Goal: Transaction & Acquisition: Purchase product/service

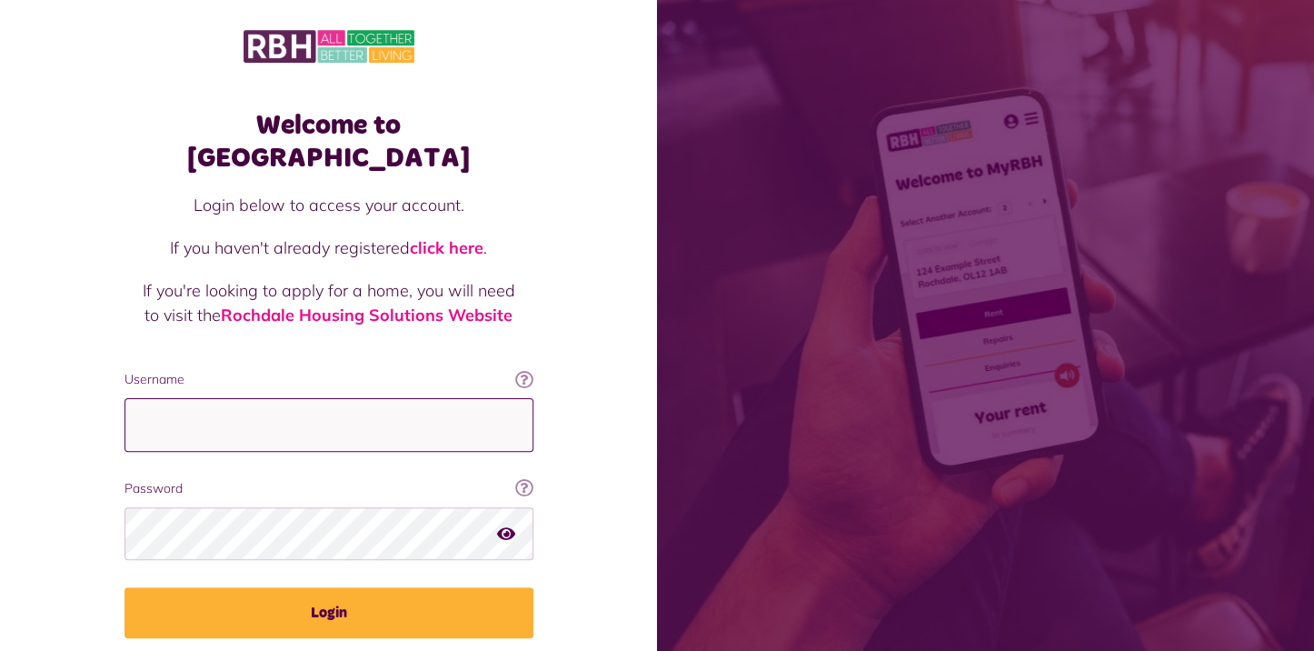
click at [309, 398] on input "Username" at bounding box center [329, 425] width 409 height 54
type input "**********"
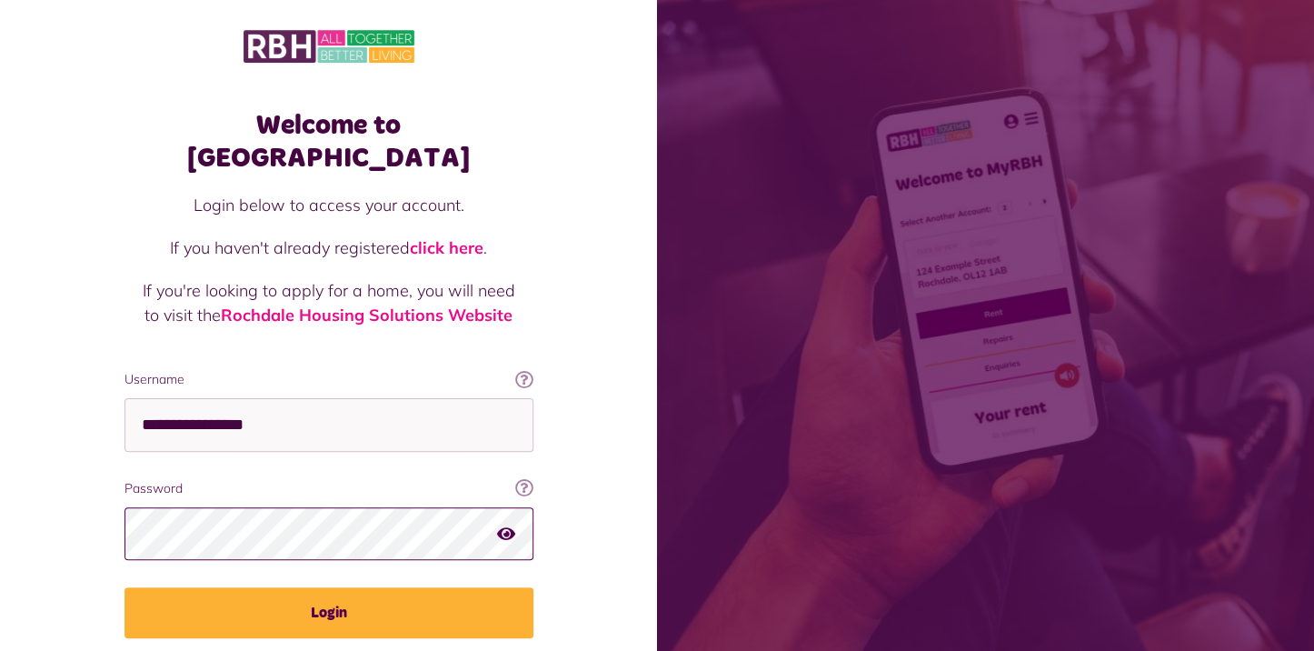
click at [125, 587] on button "Login" at bounding box center [329, 612] width 409 height 51
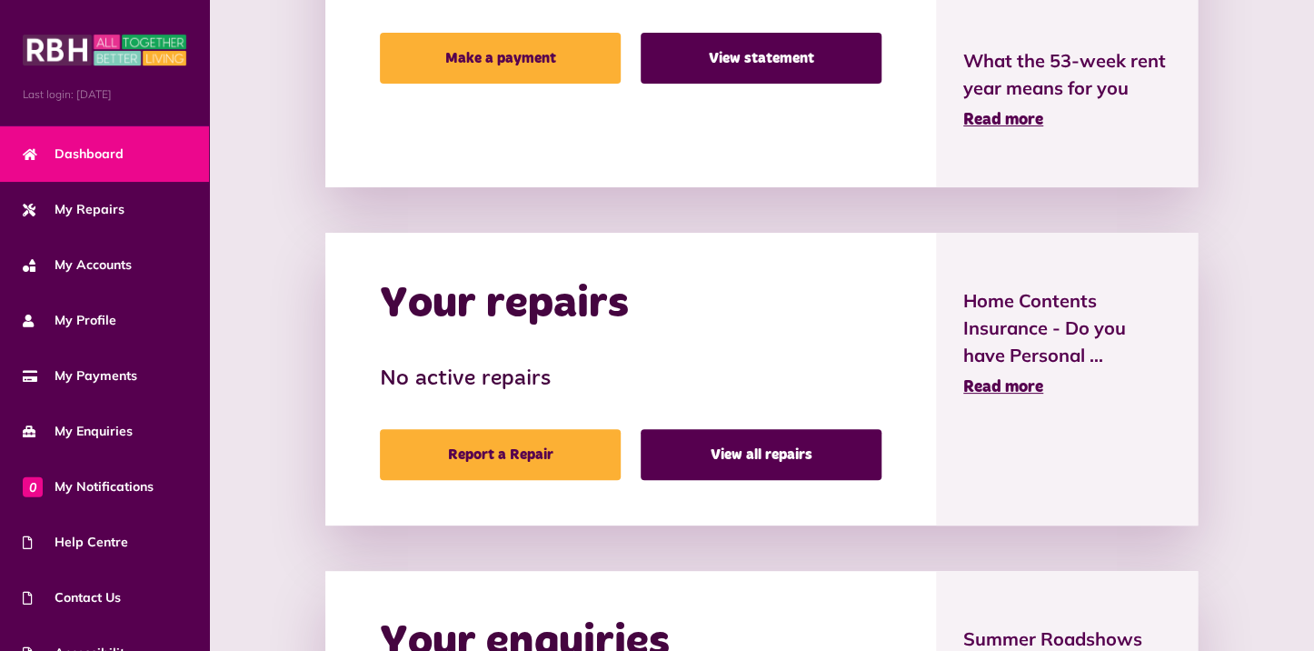
scroll to position [364, 0]
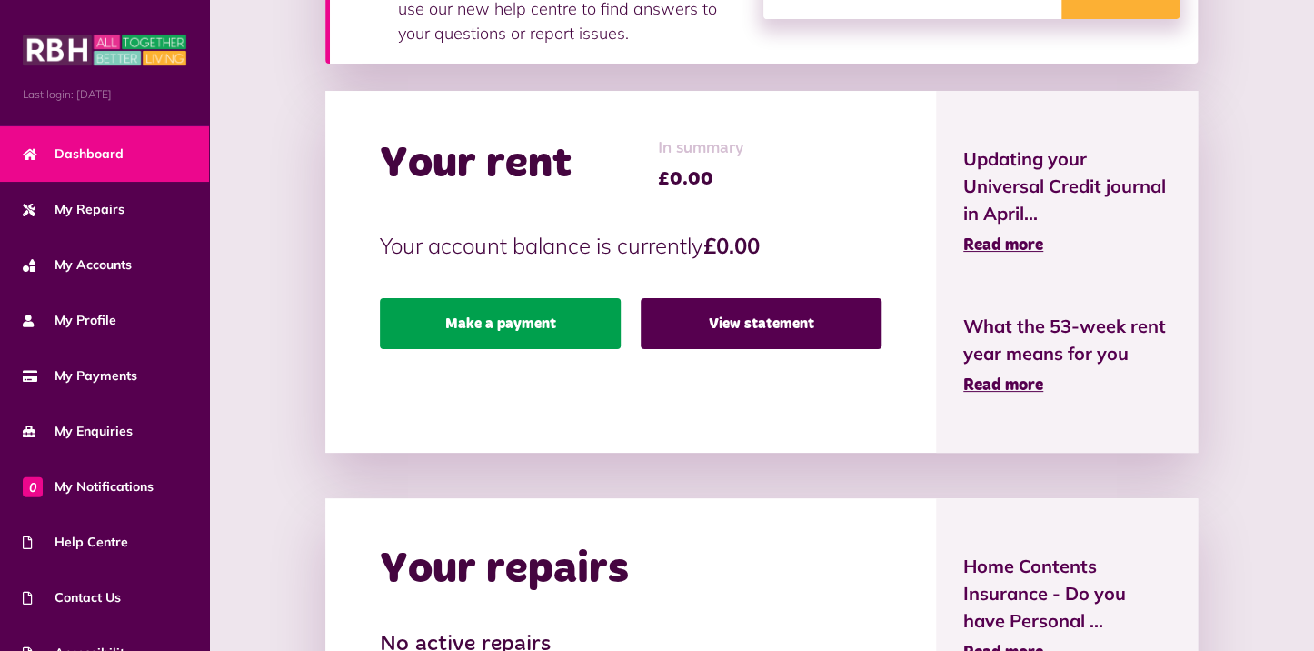
click at [536, 323] on link "Make a payment" at bounding box center [500, 323] width 241 height 51
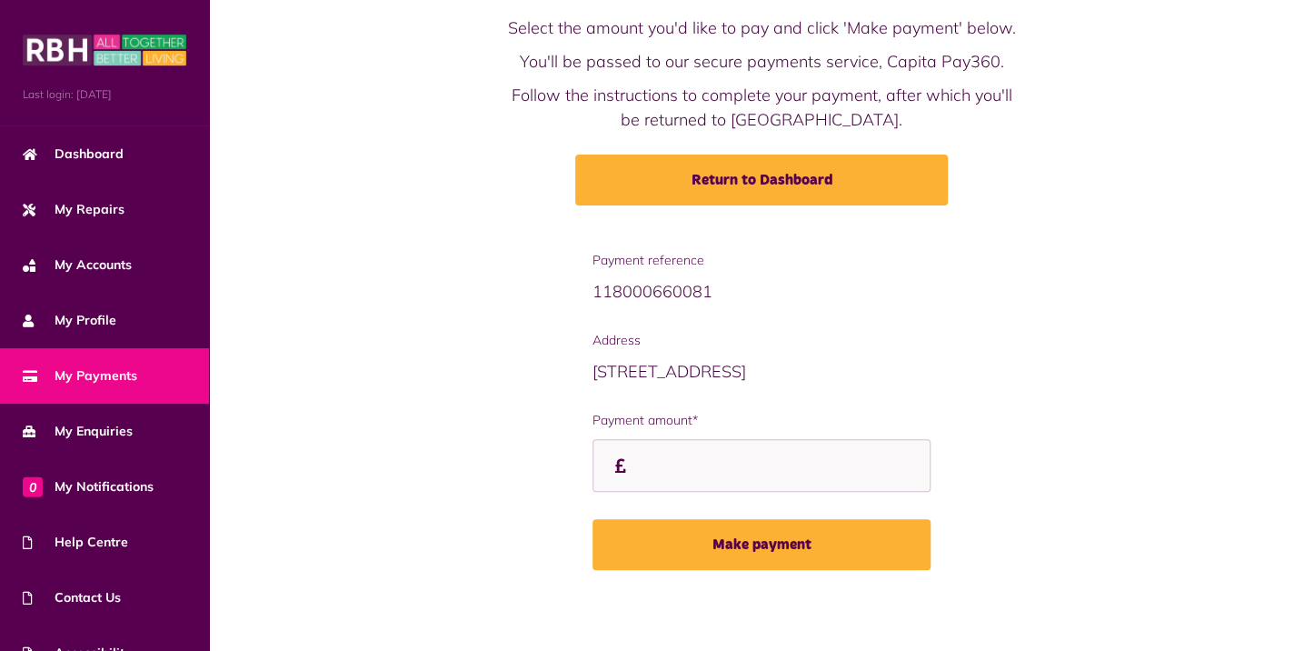
scroll to position [97, 0]
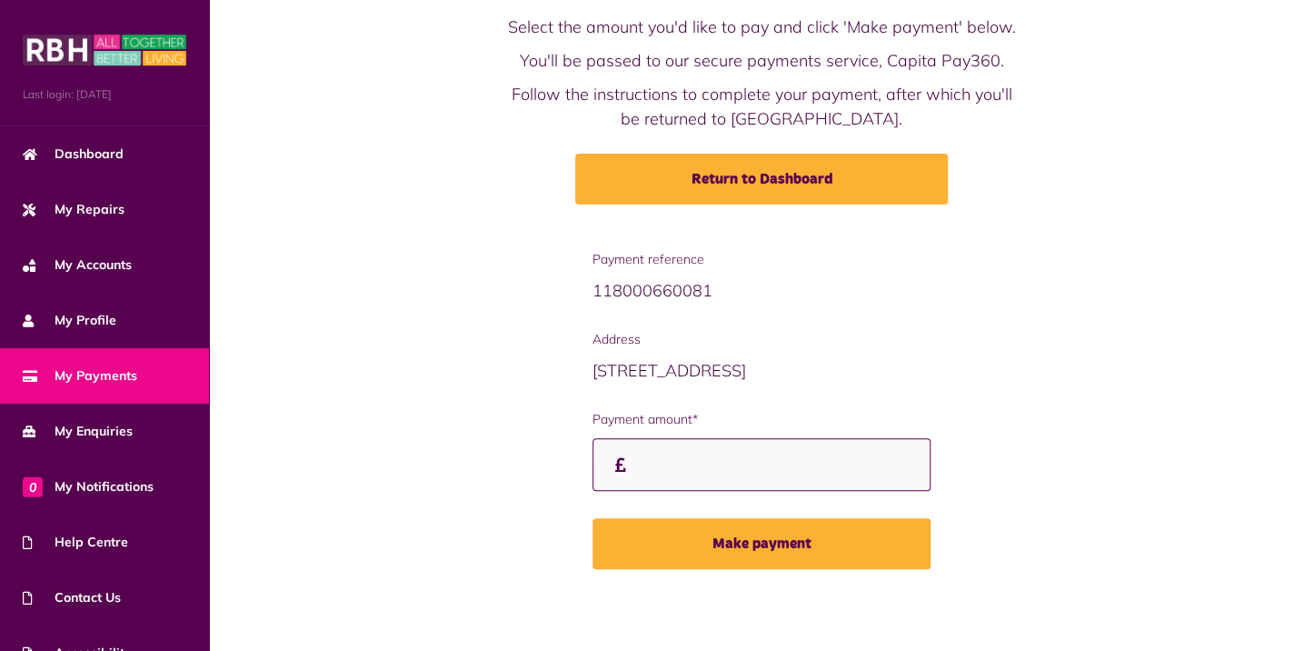
click at [681, 470] on input "Payment amount*" at bounding box center [762, 465] width 338 height 54
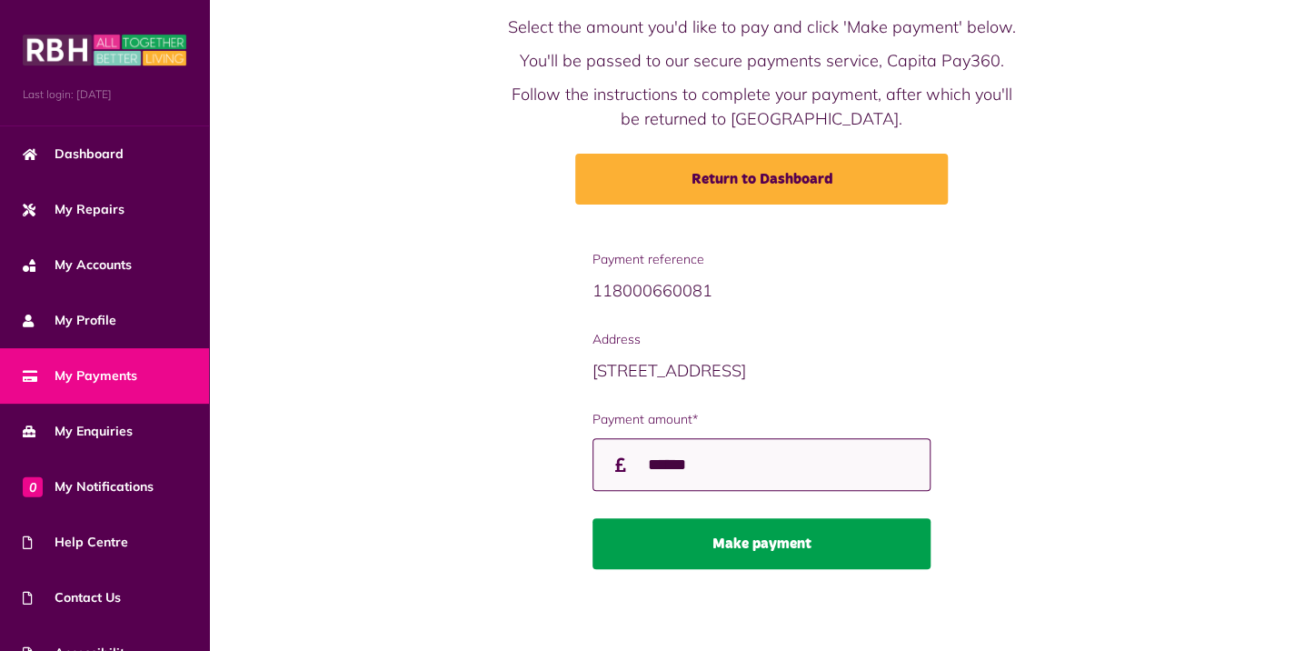
type input "******"
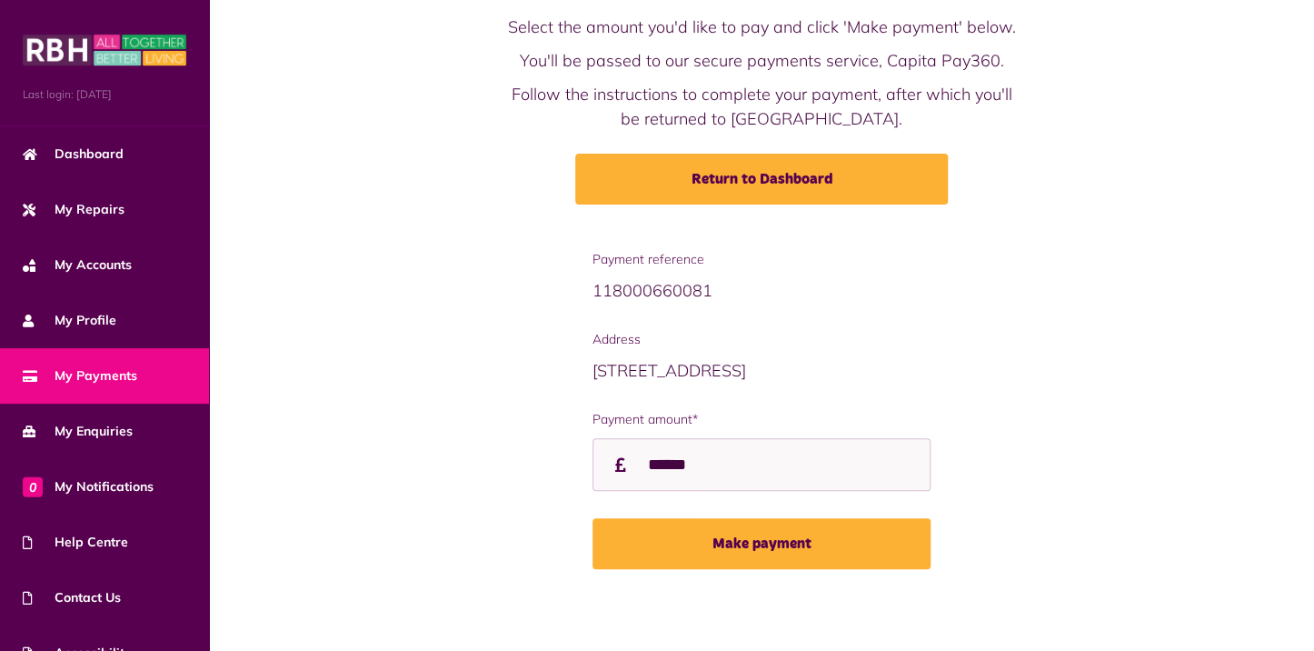
click at [769, 545] on button "Make payment" at bounding box center [762, 543] width 338 height 51
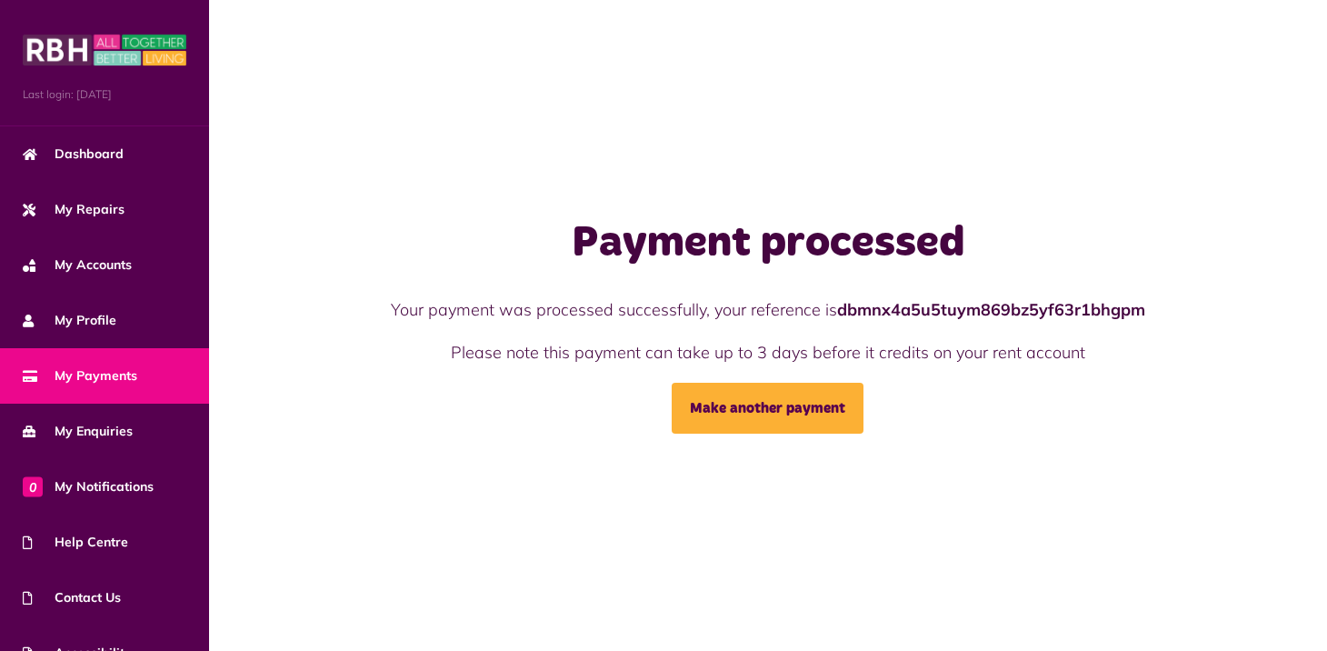
scroll to position [84, 0]
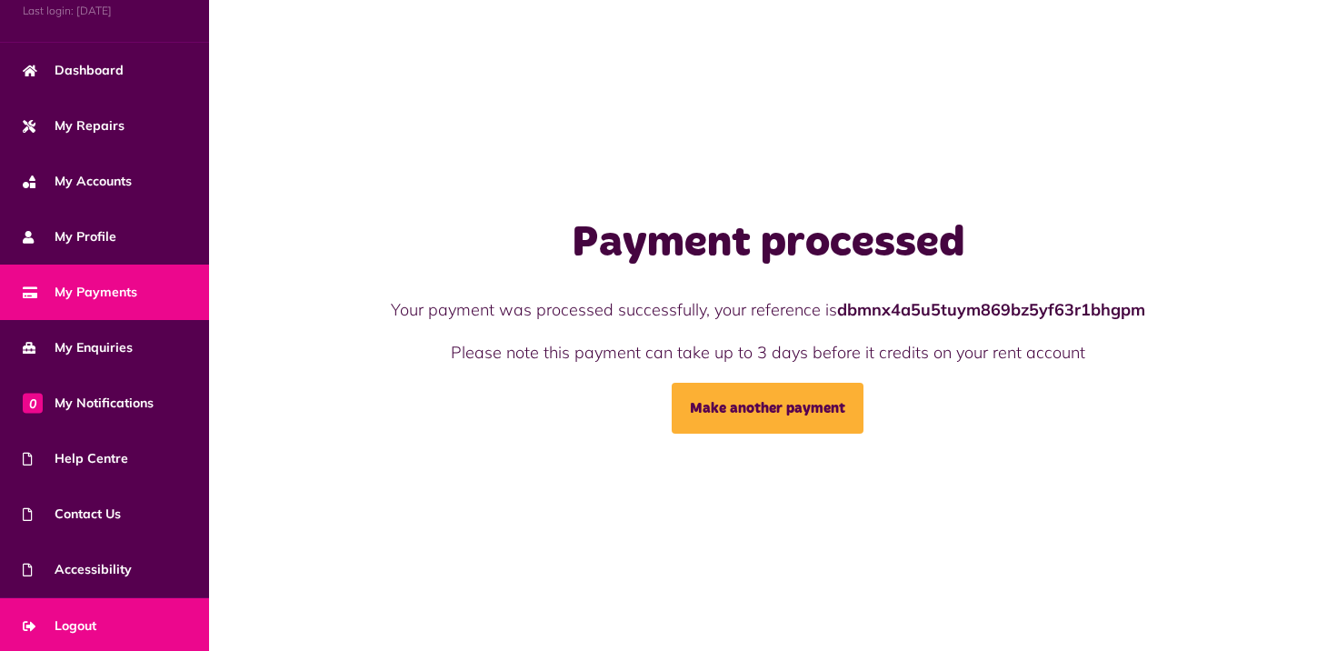
click at [94, 617] on span "Logout" at bounding box center [60, 625] width 74 height 19
